Goal: Navigation & Orientation: Find specific page/section

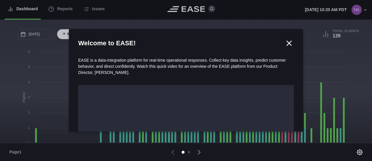
click at [287, 41] on icon at bounding box center [288, 43] width 9 height 9
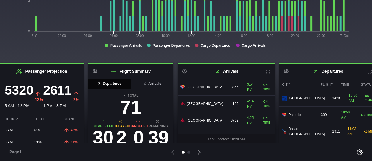
scroll to position [32, 0]
click at [269, 74] on icon at bounding box center [267, 71] width 5 height 5
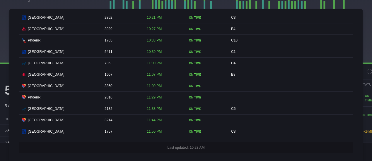
scroll to position [32, 0]
click at [362, 9] on div at bounding box center [186, 80] width 372 height 161
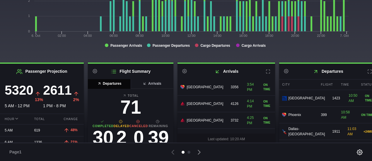
click at [367, 73] on icon at bounding box center [369, 71] width 5 height 5
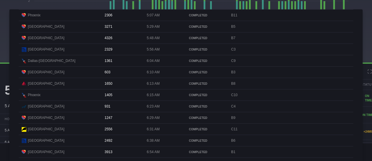
scroll to position [0, 0]
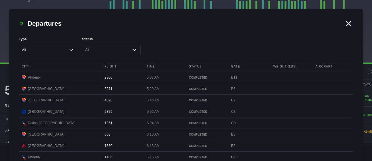
click at [345, 25] on icon at bounding box center [348, 23] width 9 height 9
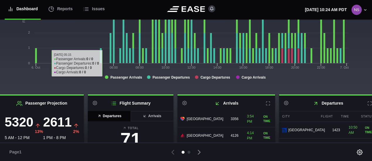
scroll to position [80, 0]
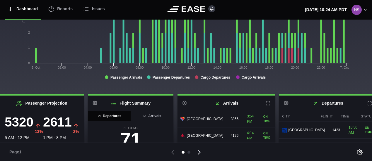
click at [197, 150] on icon at bounding box center [199, 152] width 8 height 8
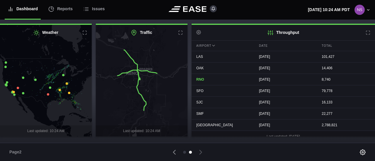
click at [183, 30] on h2 "Traffic" at bounding box center [142, 33] width 92 height 16
click at [180, 33] on icon at bounding box center [180, 32] width 5 height 5
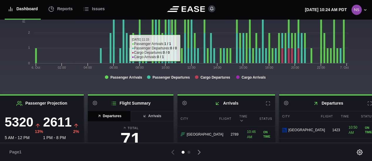
scroll to position [32, 0]
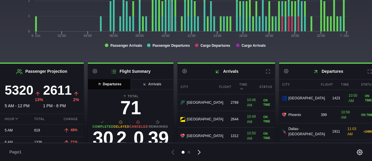
click at [199, 152] on icon at bounding box center [199, 152] width 8 height 8
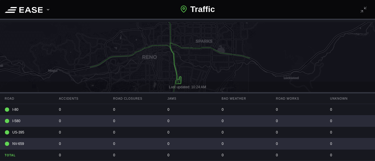
click at [364, 11] on icon at bounding box center [361, 11] width 5 height 5
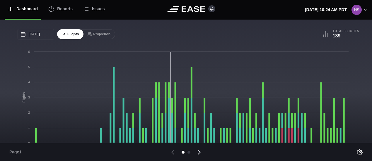
click at [198, 154] on icon at bounding box center [199, 152] width 2 height 4
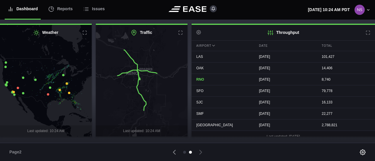
click at [17, 87] on icon at bounding box center [46, 81] width 112 height 136
click at [83, 33] on icon at bounding box center [84, 32] width 5 height 5
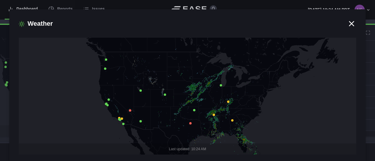
click at [190, 124] on icon at bounding box center [190, 123] width 2 height 2
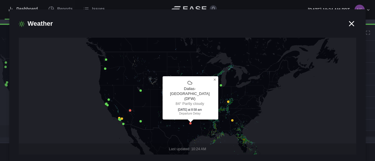
click at [128, 109] on icon at bounding box center [185, 96] width 403 height 142
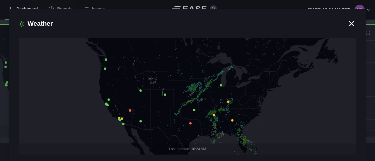
click at [130, 111] on icon at bounding box center [130, 110] width 2 height 2
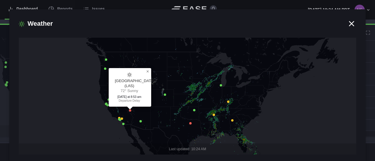
click at [227, 102] on icon at bounding box center [228, 102] width 2 height 2
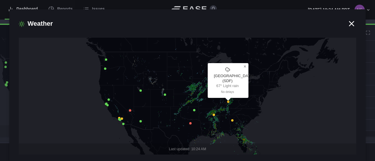
click at [347, 23] on icon at bounding box center [351, 23] width 9 height 9
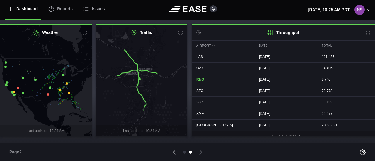
click at [109, 15] on nav "Dashboard Reports Issues" at bounding box center [78, 10] width 146 height 20
